Goal: Task Accomplishment & Management: Use online tool/utility

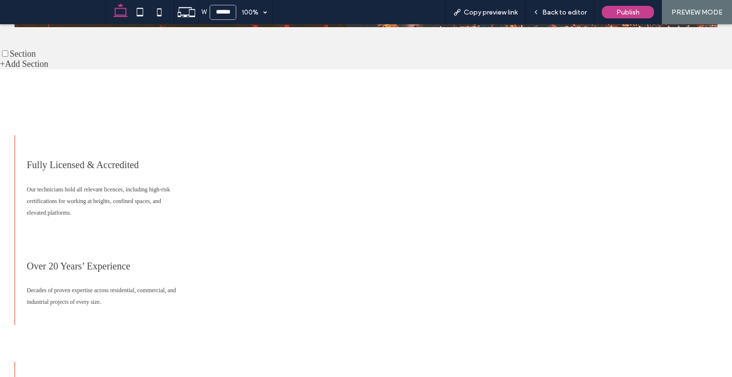
scroll to position [1121, 0]
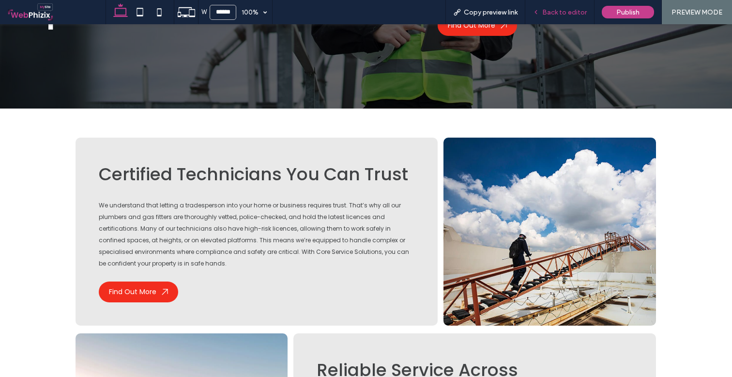
click at [569, 14] on span "Back to editor" at bounding box center [564, 12] width 45 height 8
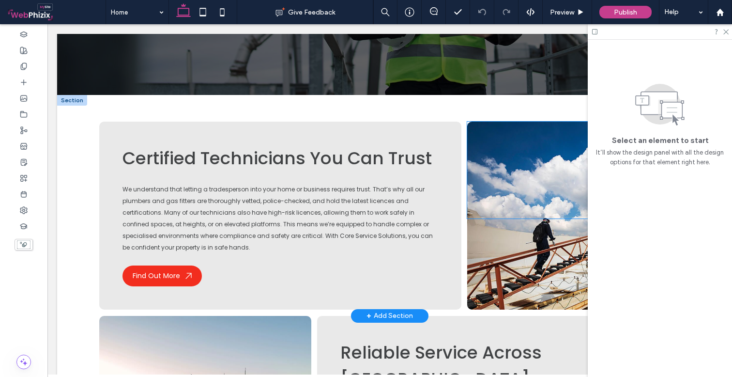
click at [530, 132] on div at bounding box center [573, 170] width 212 height 97
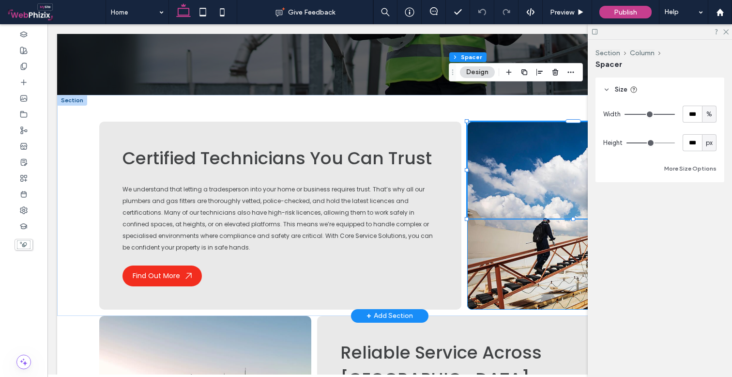
click at [512, 184] on div at bounding box center [573, 216] width 212 height 188
click at [510, 199] on div at bounding box center [573, 216] width 212 height 188
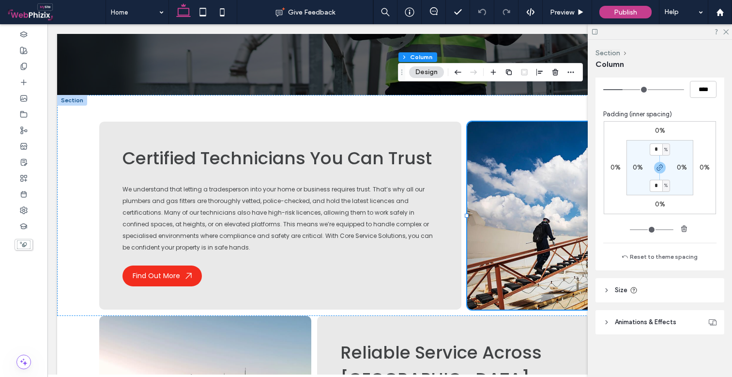
click at [658, 317] on span "Animations & Effects" at bounding box center [645, 322] width 61 height 10
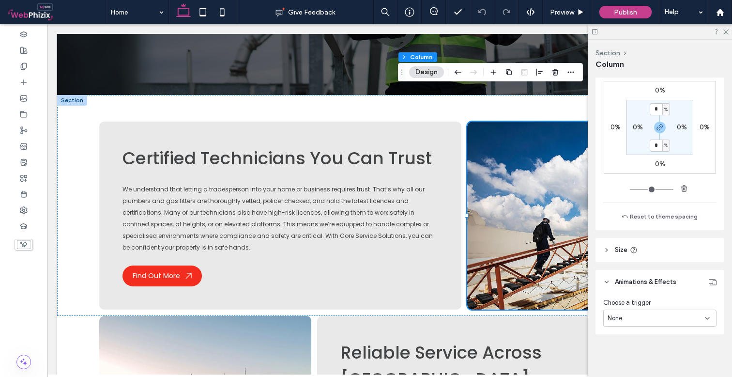
scroll to position [517, 0]
click at [650, 314] on div "None" at bounding box center [656, 318] width 97 height 10
click at [640, 284] on div "Entrance" at bounding box center [657, 283] width 107 height 17
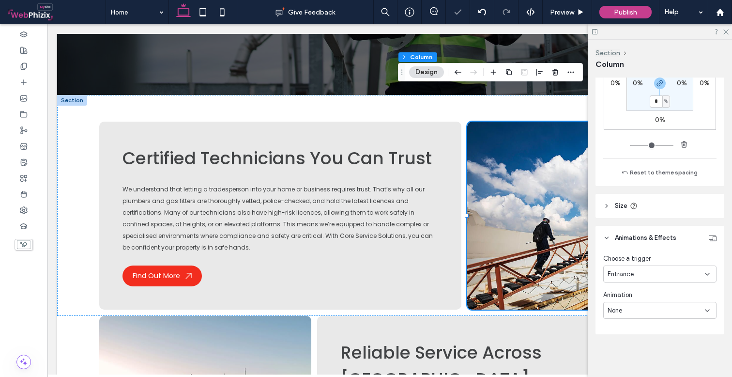
scroll to position [561, 0]
click at [654, 306] on div "None" at bounding box center [656, 311] width 97 height 10
click at [618, 242] on span "Slide In" at bounding box center [618, 243] width 21 height 10
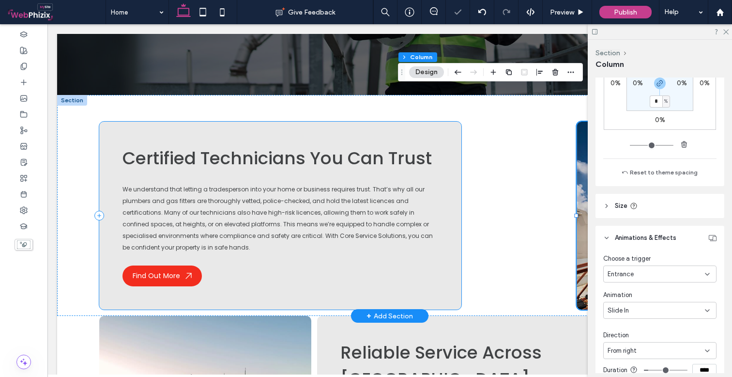
click at [349, 122] on div "Certified Technicians You Can Trust We understand that letting a tradesperson i…" at bounding box center [280, 216] width 362 height 188
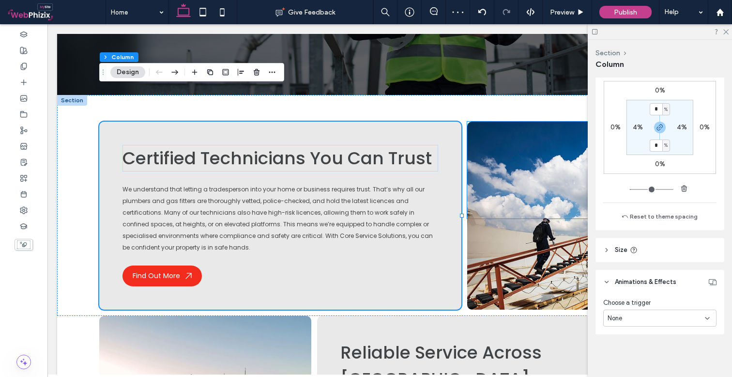
scroll to position [476, 0]
click at [648, 318] on div "None" at bounding box center [656, 318] width 97 height 10
click at [627, 281] on span "Entrance" at bounding box center [621, 284] width 26 height 10
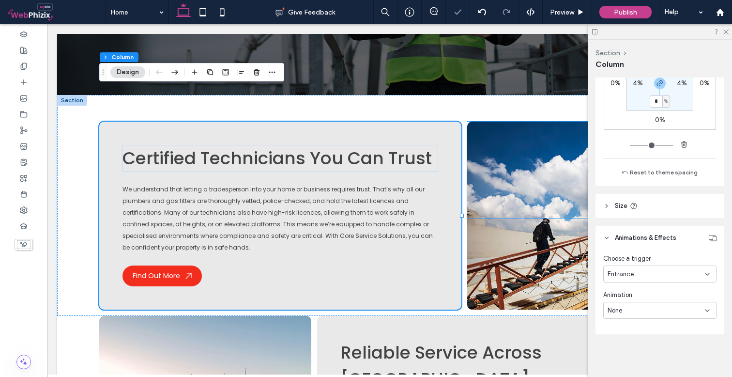
click at [657, 315] on div "None" at bounding box center [659, 310] width 113 height 17
click at [624, 239] on span "Slide In" at bounding box center [618, 243] width 21 height 10
click at [642, 347] on div "From right" at bounding box center [656, 351] width 97 height 10
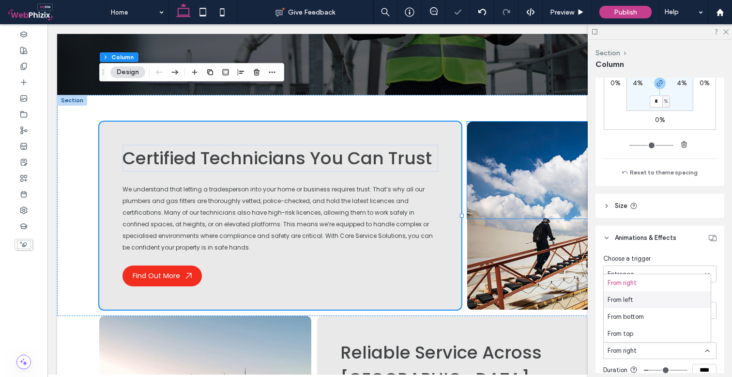
click at [635, 302] on div "From left" at bounding box center [657, 299] width 107 height 17
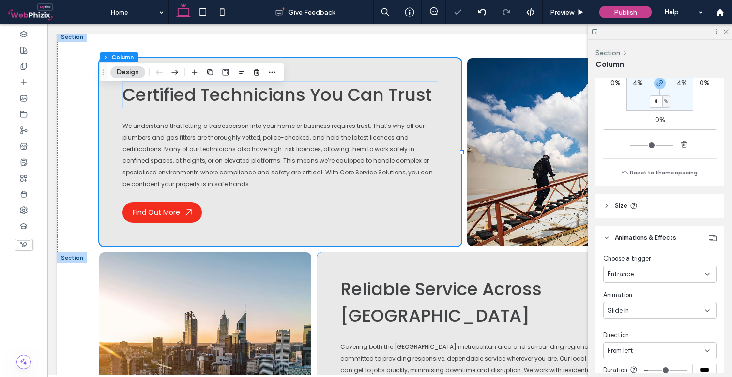
scroll to position [1230, 0]
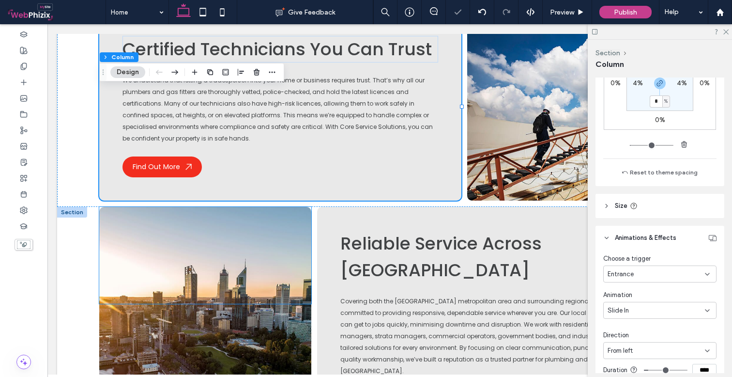
click at [289, 207] on div at bounding box center [205, 255] width 212 height 97
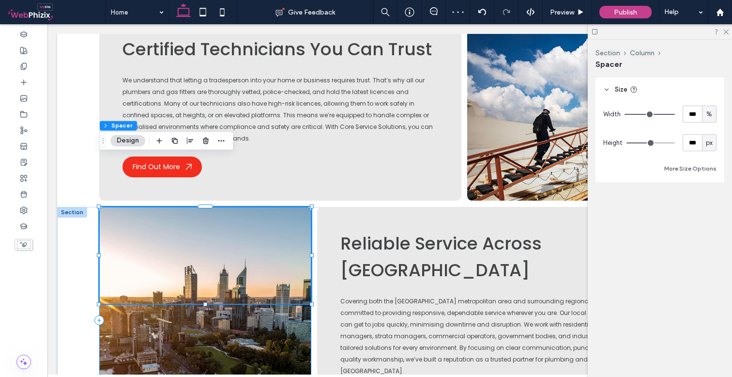
click at [282, 268] on div at bounding box center [205, 320] width 212 height 226
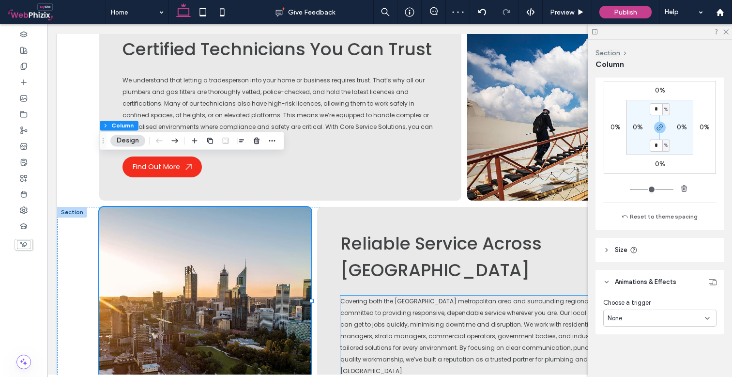
scroll to position [517, 0]
click at [650, 318] on div "None" at bounding box center [656, 318] width 97 height 10
click at [624, 281] on span "Entrance" at bounding box center [621, 284] width 26 height 10
click at [645, 348] on div "None" at bounding box center [659, 354] width 113 height 17
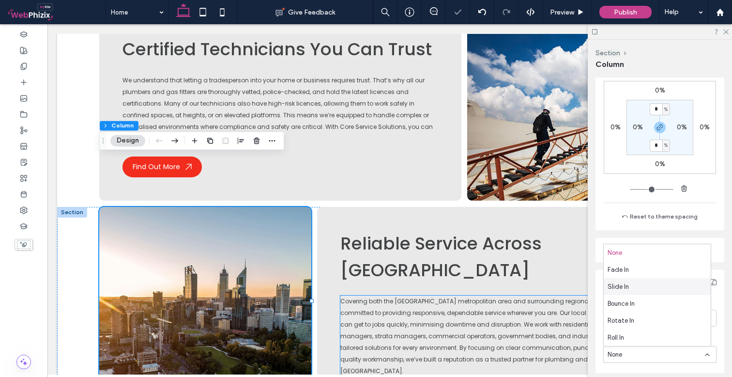
click at [627, 285] on span "Slide In" at bounding box center [618, 287] width 21 height 10
click at [648, 352] on div "Slide In" at bounding box center [656, 355] width 97 height 10
click at [634, 291] on div "Slide In" at bounding box center [657, 286] width 107 height 17
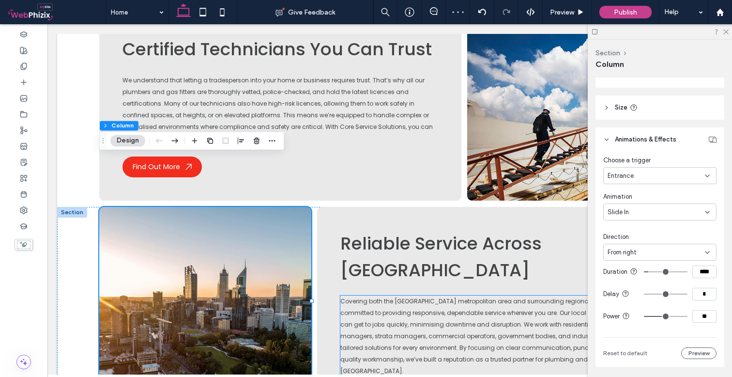
scroll to position [667, 0]
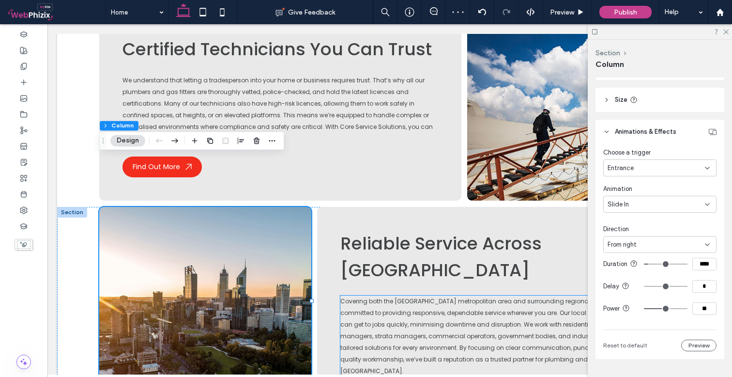
click at [628, 243] on span "From right" at bounding box center [622, 245] width 29 height 10
click at [626, 275] on span "From left" at bounding box center [620, 279] width 25 height 10
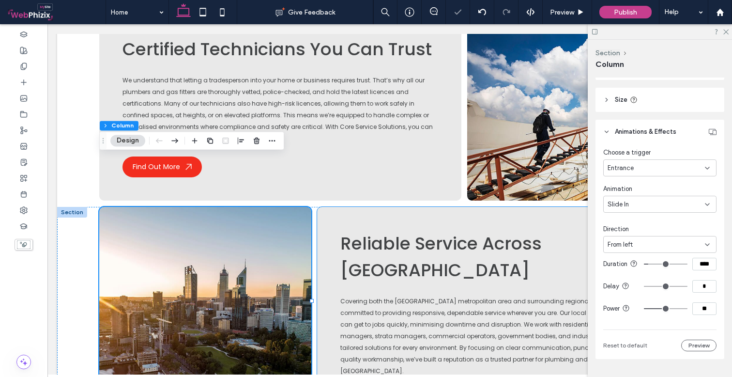
click at [463, 207] on div "Reliable Service Across [GEOGRAPHIC_DATA] Covering both the [GEOGRAPHIC_DATA] a…" at bounding box center [498, 320] width 362 height 226
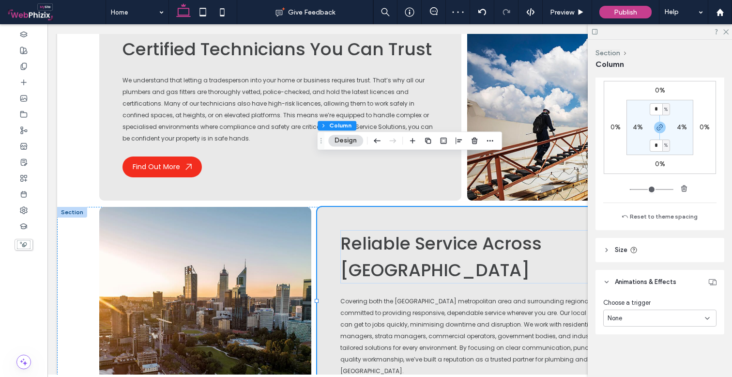
scroll to position [476, 0]
click at [636, 319] on div "None" at bounding box center [656, 318] width 97 height 10
click at [626, 282] on span "Entrance" at bounding box center [621, 284] width 26 height 10
click at [646, 354] on div "None" at bounding box center [656, 355] width 97 height 10
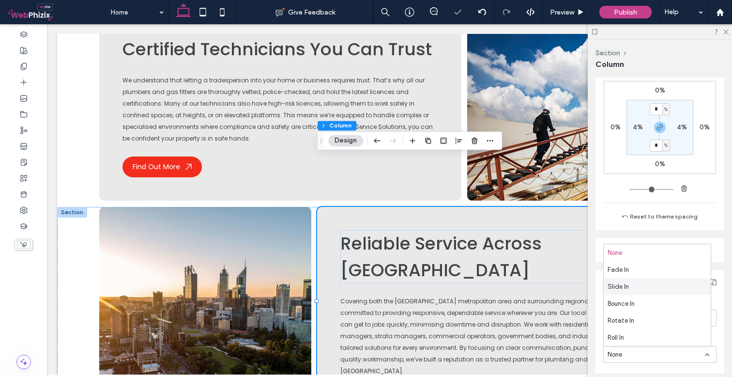
click at [629, 286] on div "Slide In" at bounding box center [657, 286] width 107 height 17
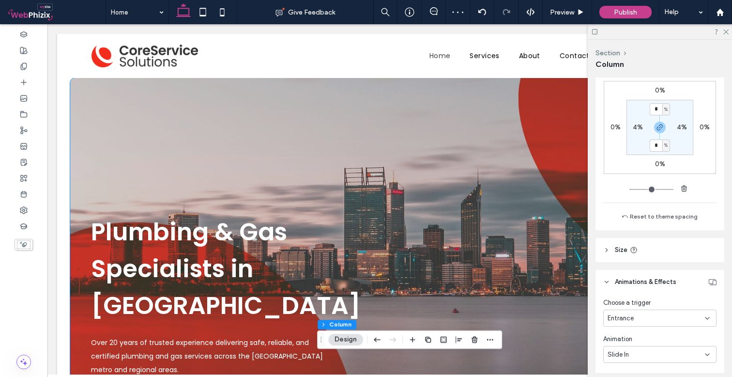
scroll to position [0, 0]
click at [726, 30] on icon at bounding box center [725, 31] width 6 height 6
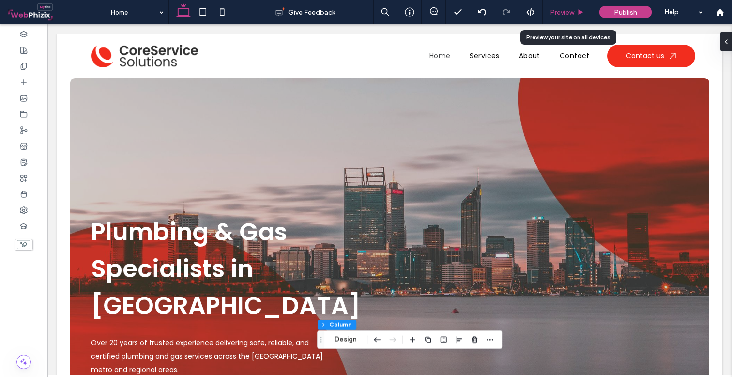
click at [566, 12] on span "Preview" at bounding box center [562, 12] width 24 height 8
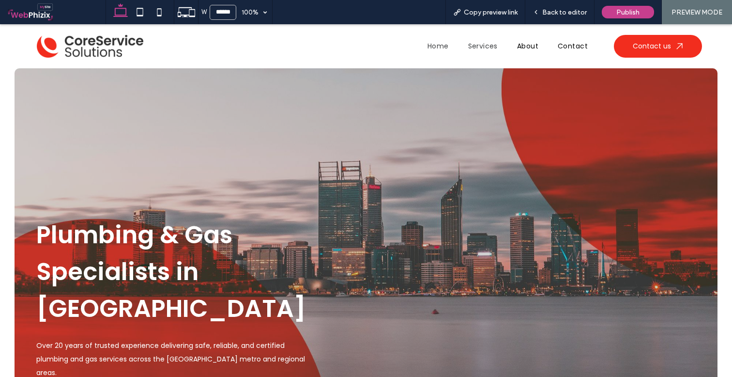
click at [479, 48] on span "Services" at bounding box center [483, 46] width 30 height 10
click at [479, 15] on span "Copy preview link" at bounding box center [491, 12] width 54 height 8
click at [551, 14] on span "Back to editor" at bounding box center [564, 12] width 45 height 8
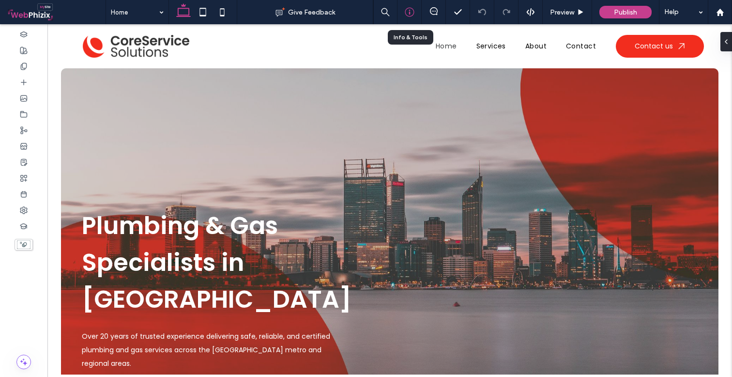
click at [405, 15] on icon at bounding box center [410, 12] width 10 height 10
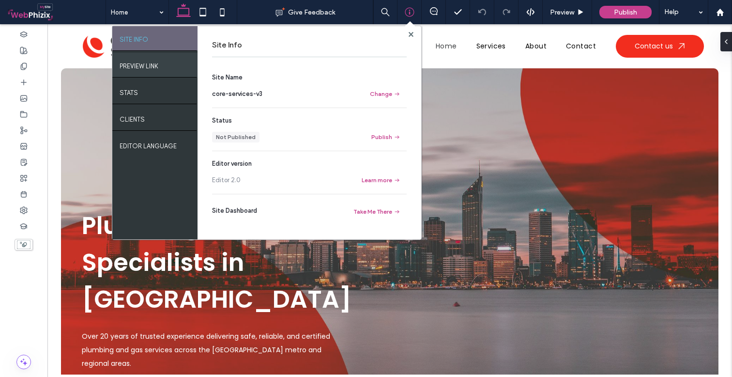
click at [180, 66] on div "PREVIEW LINK" at bounding box center [154, 65] width 85 height 24
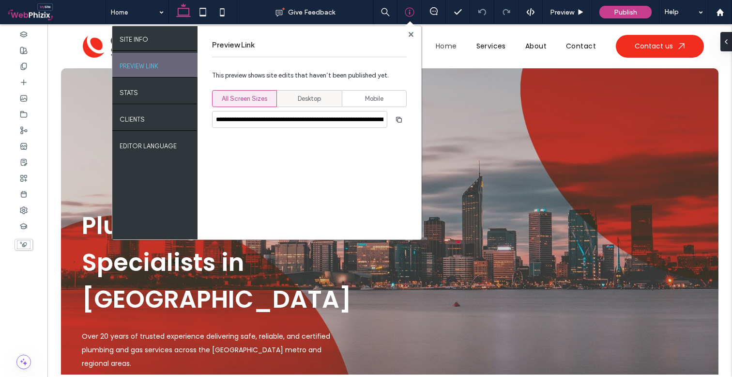
click at [297, 102] on div "Desktop" at bounding box center [309, 99] width 52 height 16
type input "**********"
click at [399, 119] on icon "button" at bounding box center [399, 120] width 8 height 8
click at [364, 42] on div "Preview Link" at bounding box center [309, 45] width 195 height 8
click at [413, 33] on use at bounding box center [410, 33] width 5 height 5
